Goal: Task Accomplishment & Management: Use online tool/utility

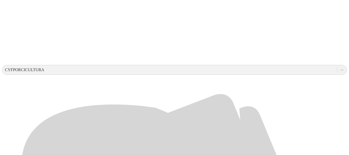
scroll to position [149, 0]
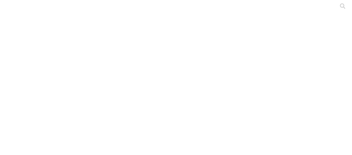
click at [179, 73] on circle at bounding box center [181, 70] width 5 height 5
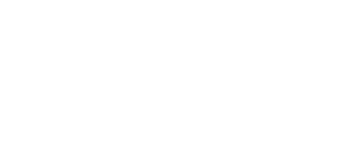
type input "General [PERSON_NAME][DATE]"
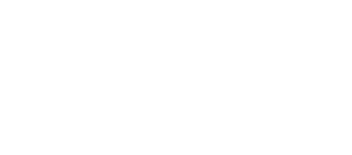
type input "Primerizas [DATE]"
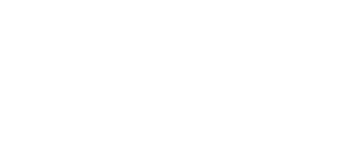
type input "pRIMERIZAS [DATE] 1"
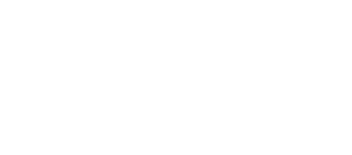
type input "HEMBRAS [DATE]"
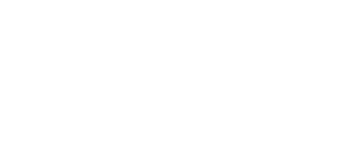
type input "Precebo [DATE]"
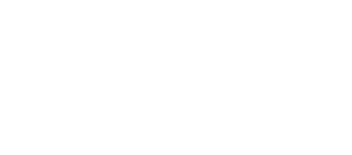
type input "Ceba [DATE]"
